Goal: Transaction & Acquisition: Download file/media

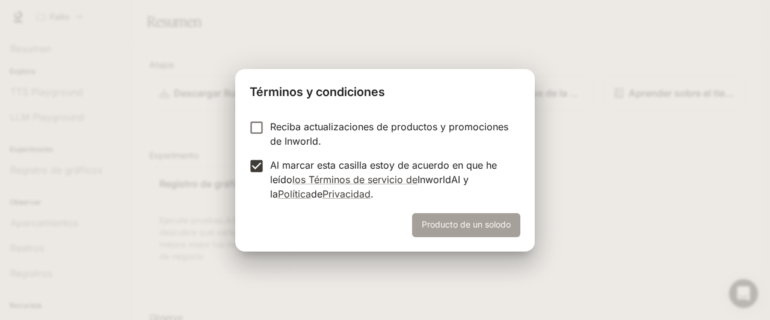
click at [465, 228] on button "Producto de un solodo" at bounding box center [466, 225] width 108 height 24
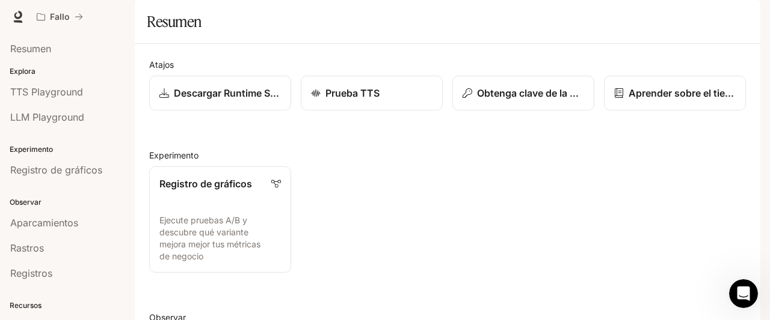
scroll to position [333, 0]
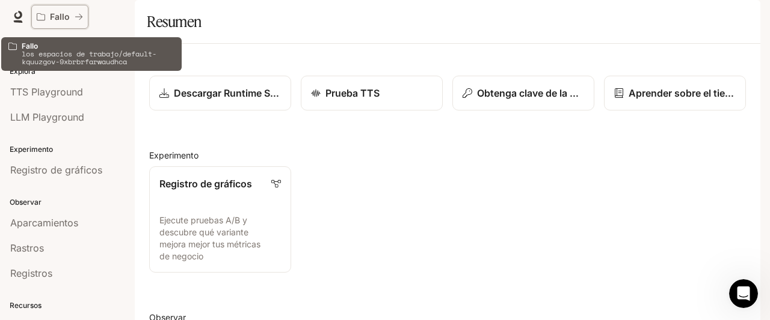
click at [72, 14] on div "Fallo" at bounding box center [56, 17] width 38 height 10
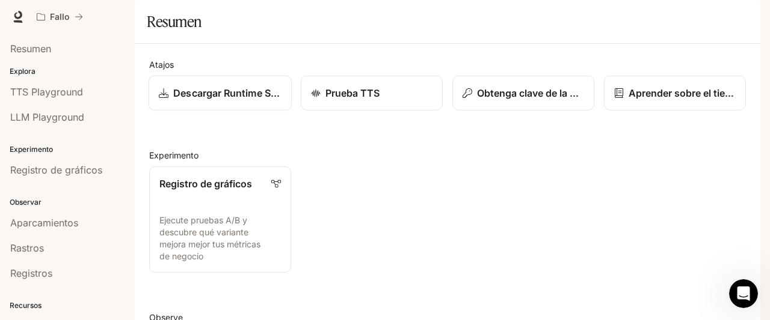
click at [223, 100] on p "Descargar Runtime SDK" at bounding box center [227, 93] width 108 height 14
